Goal: Obtain resource: Download file/media

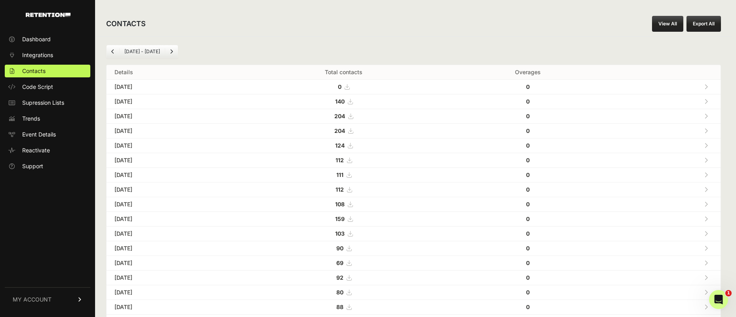
click at [707, 103] on icon at bounding box center [707, 102] width 4 height 6
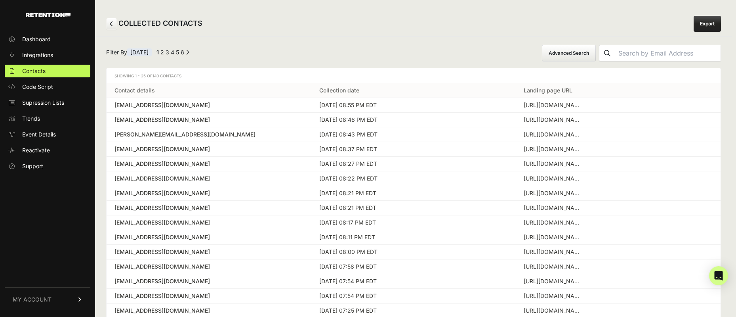
click at [594, 55] on button "Advanced Search" at bounding box center [569, 53] width 54 height 17
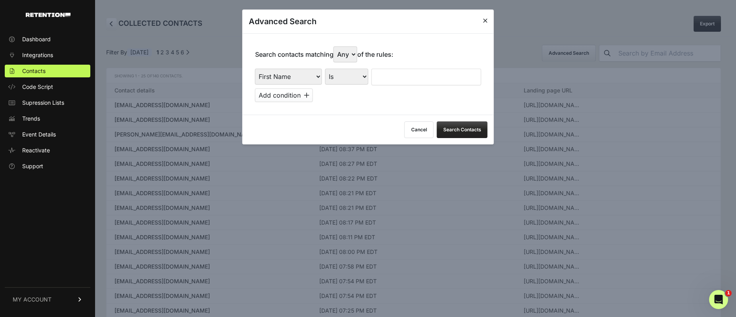
click at [307, 72] on select "First Name Last Name State City Email Email Domain Landing Domain Landing Page …" at bounding box center [288, 77] width 67 height 16
select select "landing_page_domain"
click at [255, 69] on select "First Name Last Name State City Email Email Domain Landing Domain Landing Page …" at bounding box center [288, 77] width 67 height 16
click at [347, 76] on select "Is Is not Contains Starts with" at bounding box center [346, 77] width 43 height 16
select select "contains"
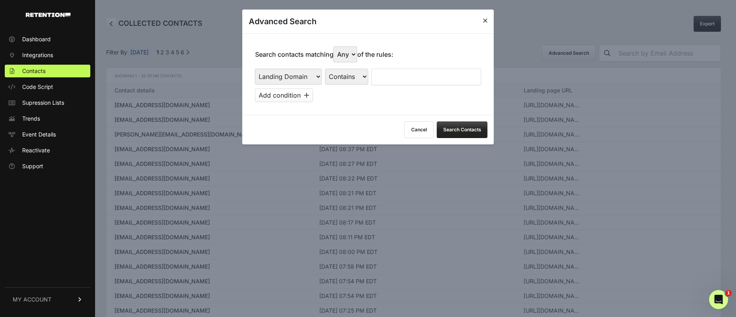
click at [325, 69] on select "Is Is not Contains Starts with" at bounding box center [346, 77] width 43 height 16
click at [382, 79] on input "text" at bounding box center [427, 77] width 110 height 17
type input "full"
click at [447, 134] on button "Search Contacts" at bounding box center [462, 129] width 51 height 17
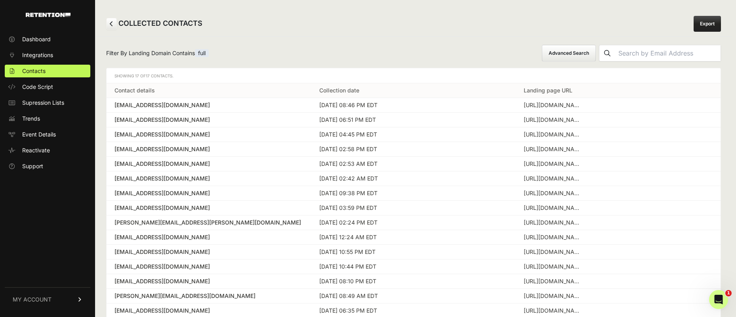
click at [704, 27] on link "Export" at bounding box center [707, 24] width 27 height 16
click at [456, 32] on div "COLLECTED CONTACTS Export" at bounding box center [413, 23] width 637 height 25
